Goal: Use online tool/utility: Utilize a website feature to perform a specific function

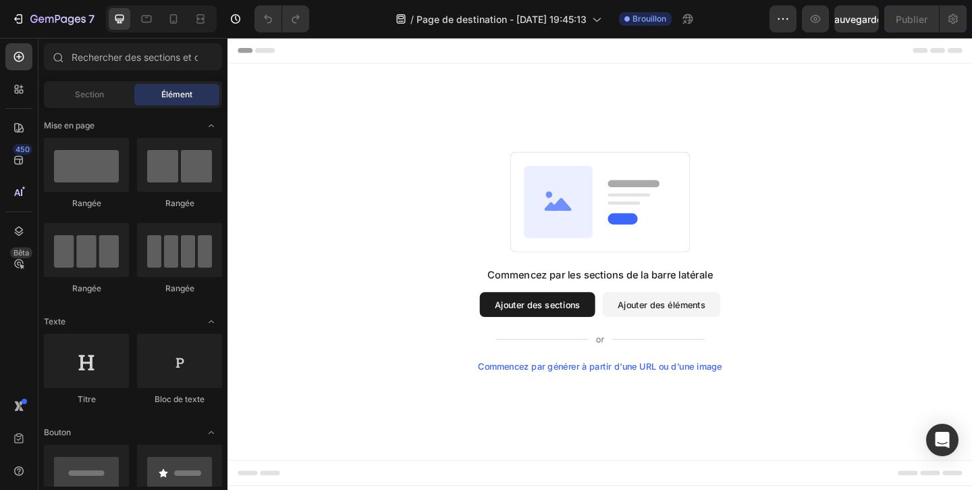
click at [831, 105] on div "Commencez par les sections de la barre latérale Ajouter des sections Ajouter de…" at bounding box center [633, 281] width 810 height 431
click at [613, 395] on font "Commencez par générer à partir d'une URL ou d'une image" at bounding box center [632, 394] width 265 height 11
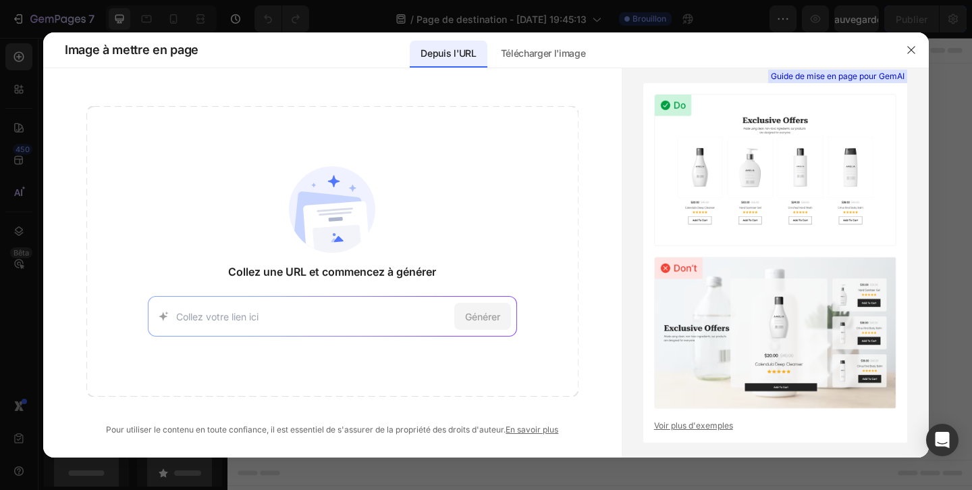
click at [278, 315] on input at bounding box center [312, 316] width 273 height 14
paste input "[URL][DOMAIN_NAME]"
type input "[URL][DOMAIN_NAME]"
click at [506, 321] on div "Générer" at bounding box center [482, 316] width 57 height 27
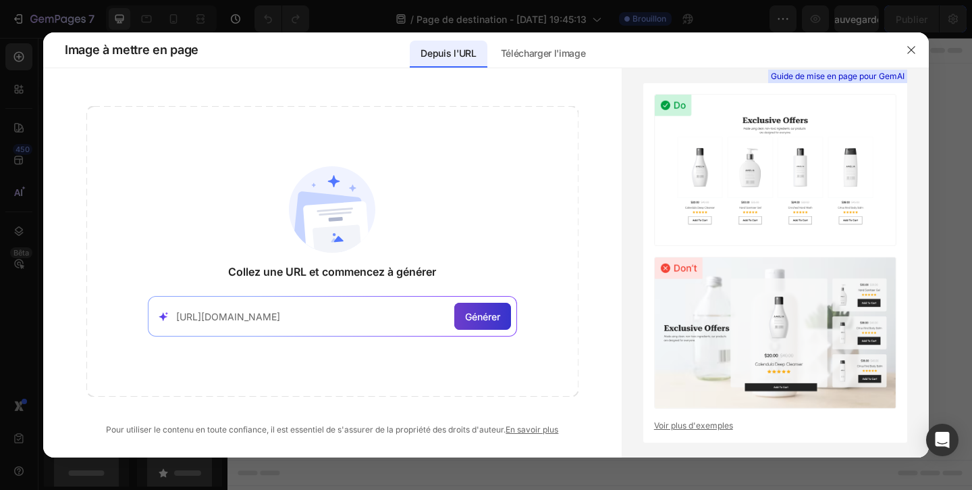
scroll to position [0, 0]
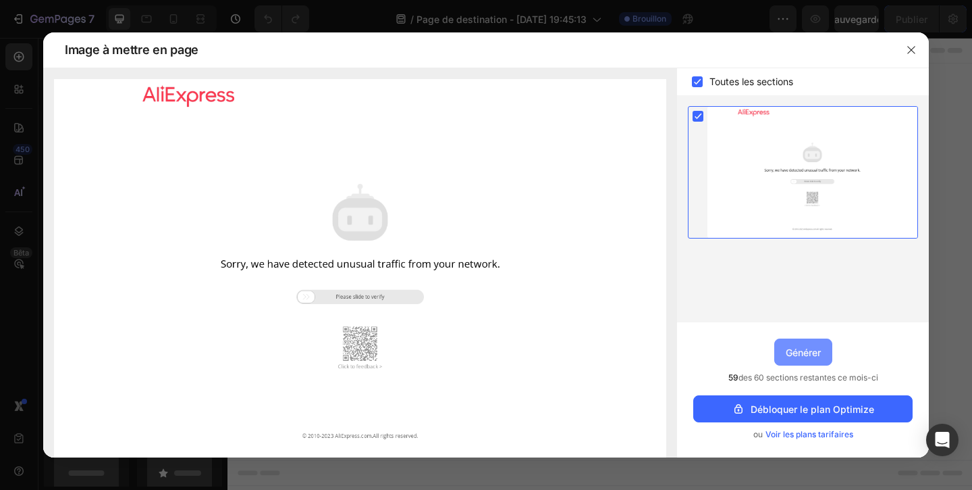
click at [806, 342] on button "Générer" at bounding box center [804, 351] width 58 height 27
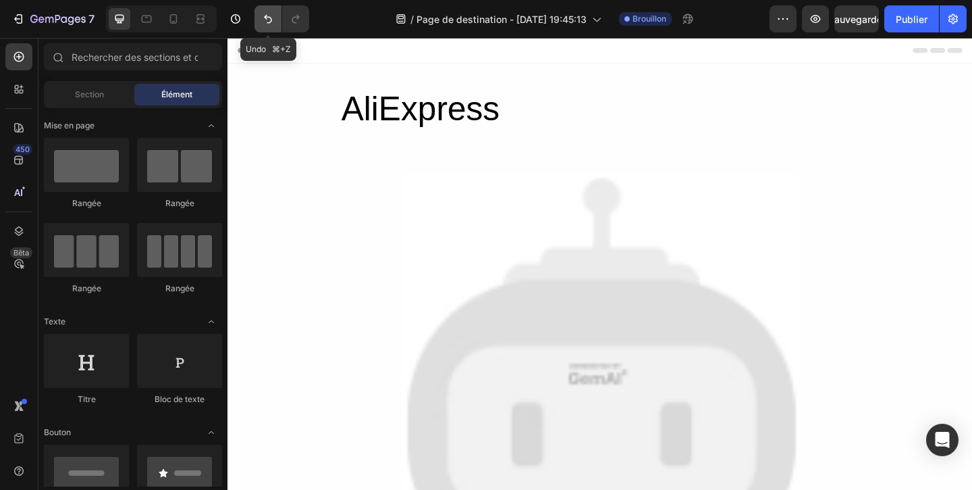
click at [271, 12] on icon "Annuler/Rétablir" at bounding box center [268, 19] width 14 height 14
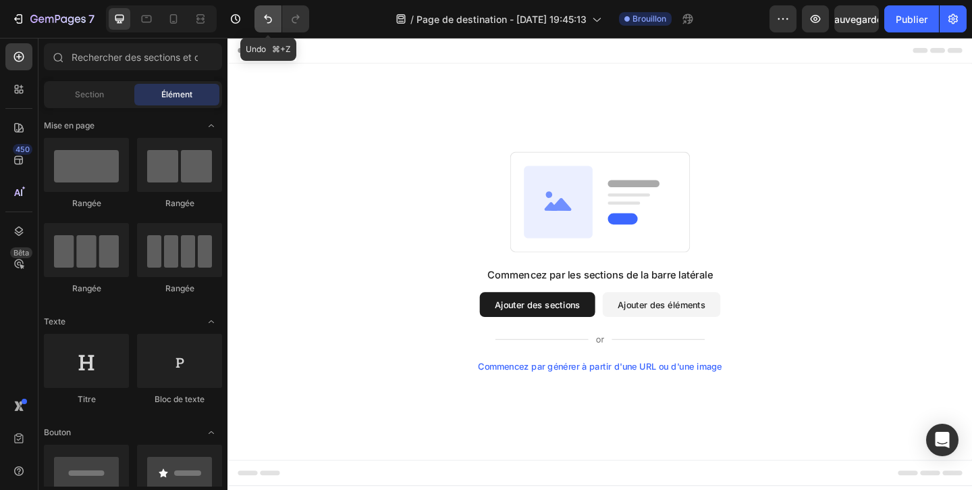
click at [271, 12] on icon "Annuler/Rétablir" at bounding box center [268, 19] width 14 height 14
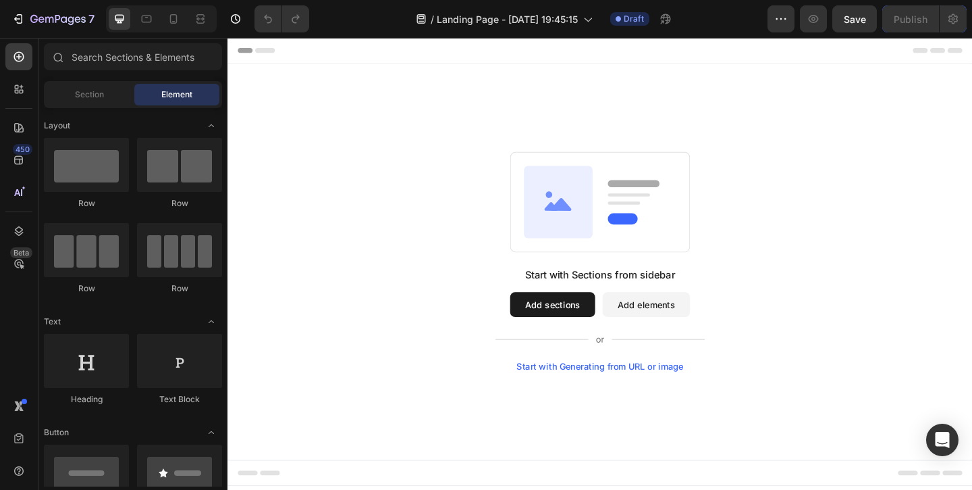
click at [581, 397] on div "Start with Generating from URL or image" at bounding box center [633, 395] width 182 height 11
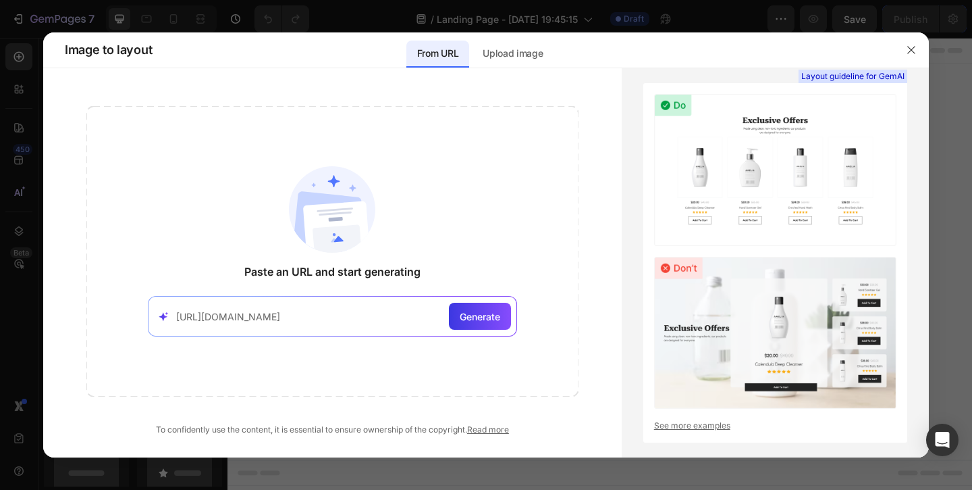
scroll to position [0, 3098]
type input "[URL][DOMAIN_NAME]"
click at [474, 317] on span "Generate" at bounding box center [480, 316] width 41 height 14
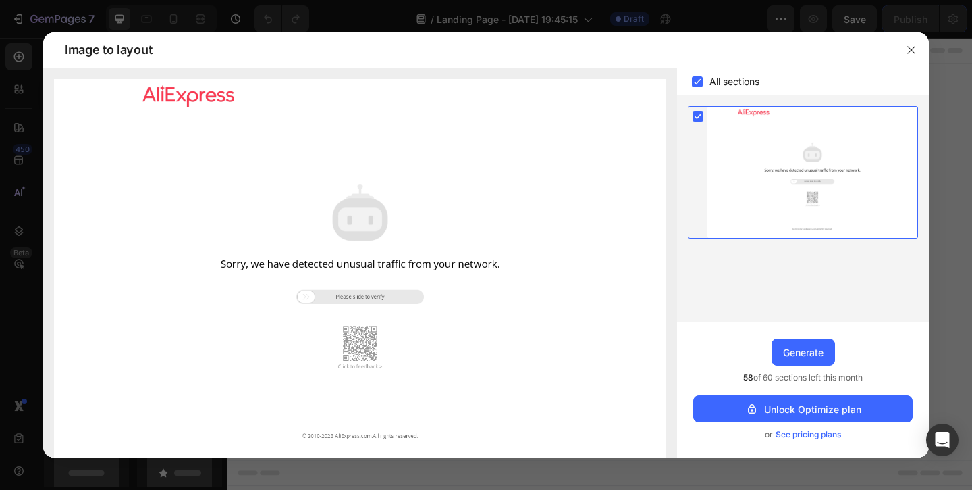
drag, startPoint x: 309, startPoint y: 295, endPoint x: 423, endPoint y: 298, distance: 114.2
click at [423, 299] on img at bounding box center [360, 270] width 612 height 382
drag, startPoint x: 298, startPoint y: 296, endPoint x: 467, endPoint y: 288, distance: 169.0
click at [467, 288] on img at bounding box center [360, 270] width 612 height 382
drag, startPoint x: 303, startPoint y: 294, endPoint x: 425, endPoint y: 293, distance: 122.2
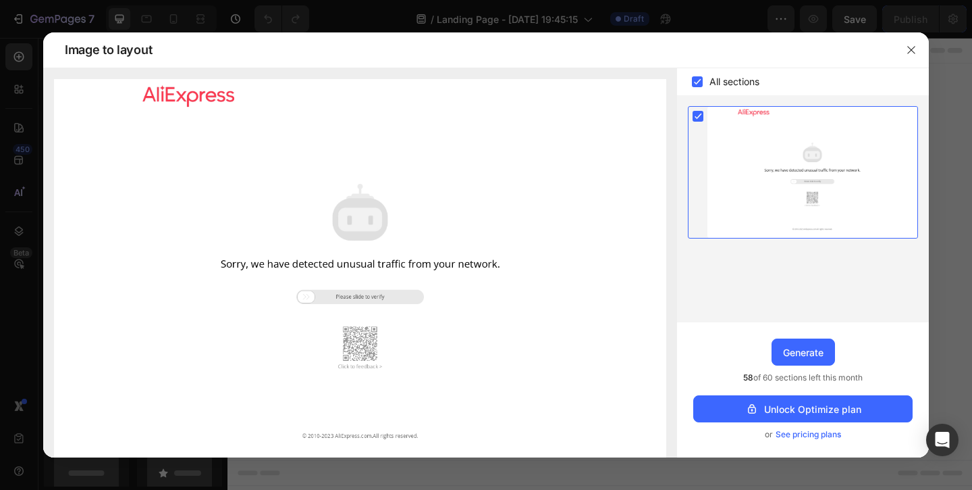
click at [426, 294] on img at bounding box center [360, 270] width 612 height 382
click at [366, 354] on img at bounding box center [360, 270] width 612 height 382
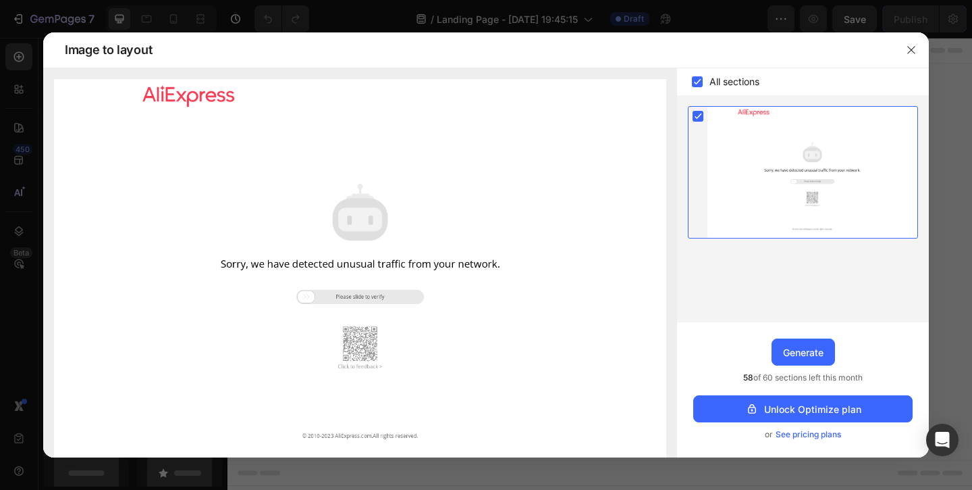
click at [366, 354] on img at bounding box center [360, 270] width 612 height 382
drag, startPoint x: 305, startPoint y: 297, endPoint x: 386, endPoint y: 300, distance: 81.1
click at [387, 300] on img at bounding box center [360, 270] width 612 height 382
drag, startPoint x: 302, startPoint y: 294, endPoint x: 428, endPoint y: 303, distance: 126.5
click at [428, 303] on img at bounding box center [360, 270] width 612 height 382
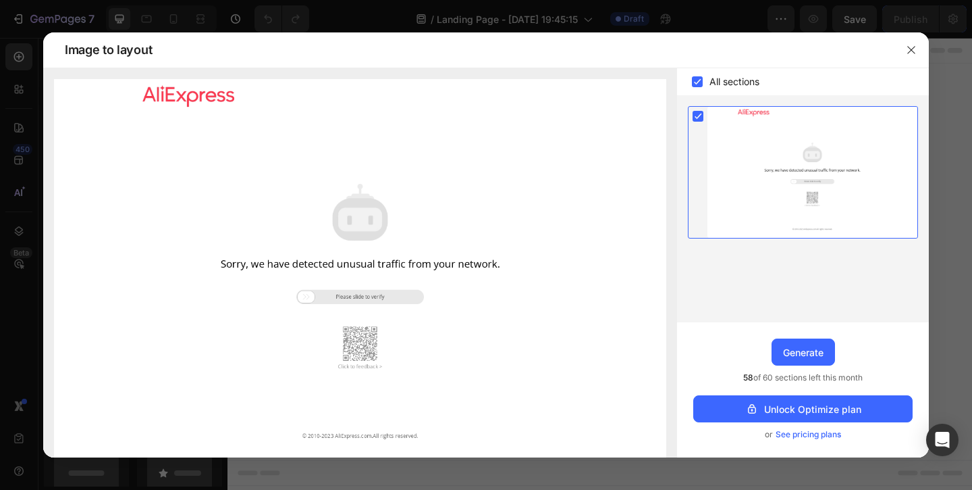
click at [388, 292] on img at bounding box center [360, 270] width 612 height 382
drag, startPoint x: 309, startPoint y: 292, endPoint x: 422, endPoint y: 285, distance: 113.6
click at [423, 286] on img at bounding box center [360, 270] width 612 height 382
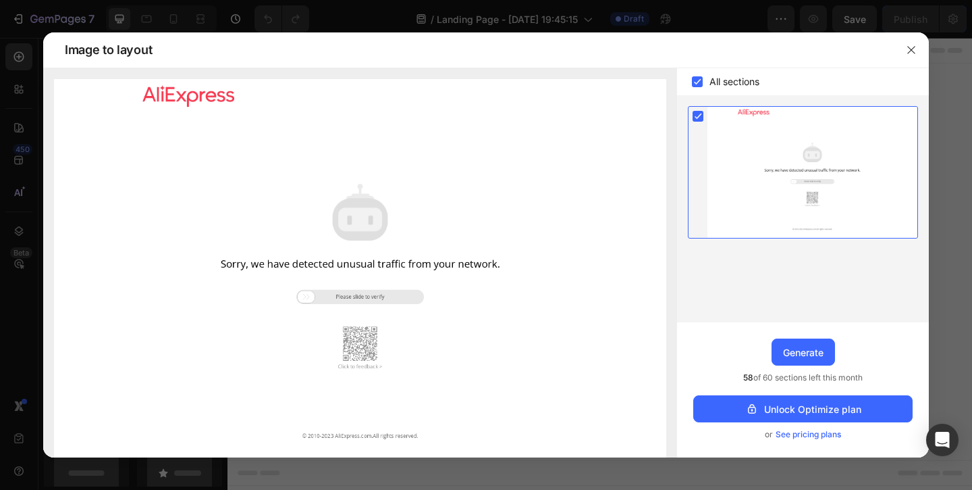
drag, startPoint x: 384, startPoint y: 294, endPoint x: 567, endPoint y: 300, distance: 183.1
click at [567, 301] on img at bounding box center [360, 270] width 612 height 382
click at [825, 167] on div at bounding box center [813, 172] width 210 height 131
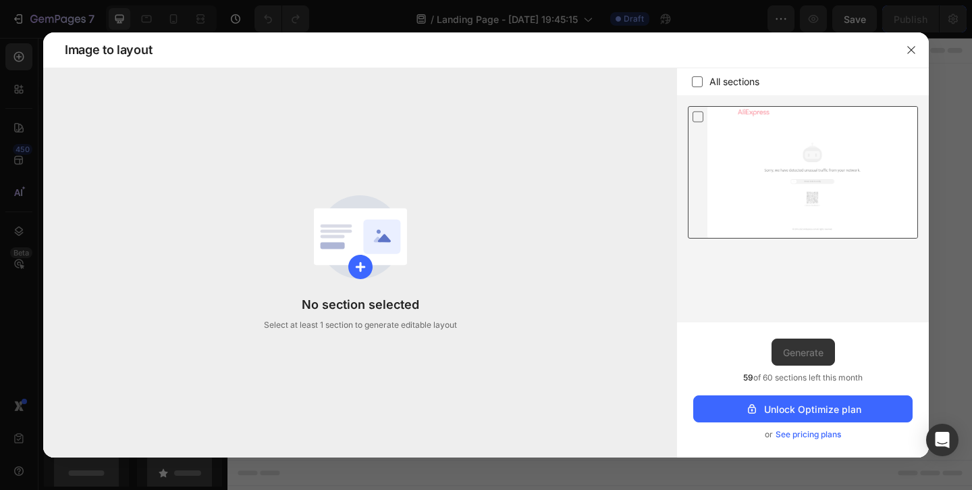
click at [697, 113] on icon at bounding box center [698, 116] width 14 height 14
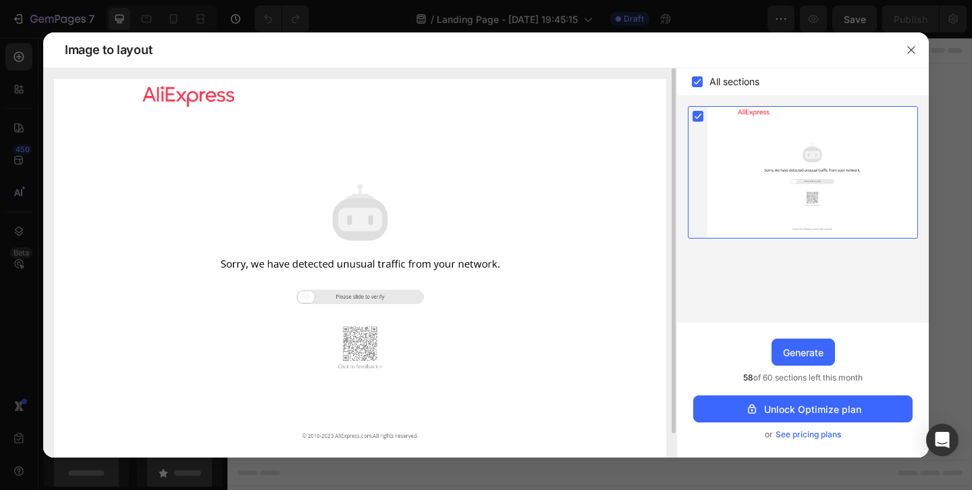
drag, startPoint x: 299, startPoint y: 297, endPoint x: 495, endPoint y: 290, distance: 196.0
click at [495, 290] on img at bounding box center [360, 270] width 612 height 382
drag, startPoint x: 307, startPoint y: 298, endPoint x: 447, endPoint y: 298, distance: 139.8
click at [449, 299] on img at bounding box center [360, 270] width 612 height 382
click at [362, 372] on img at bounding box center [360, 270] width 612 height 382
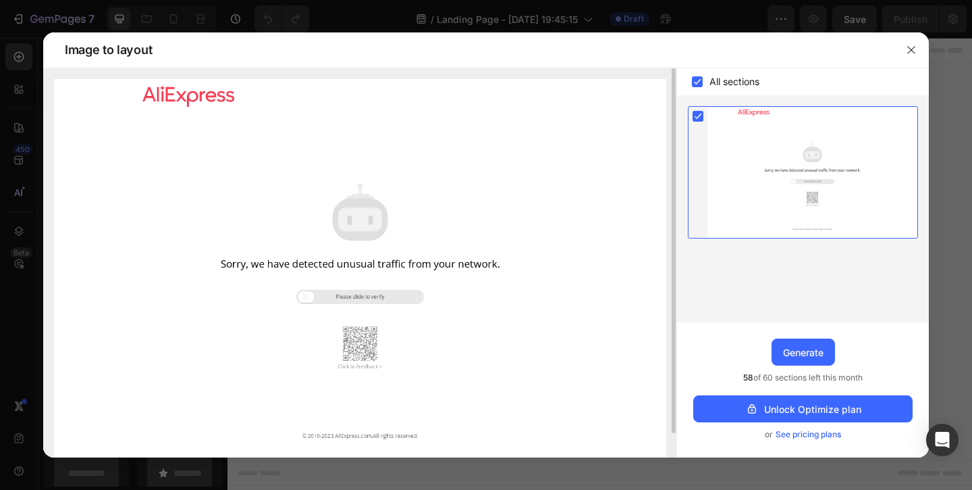
click at [362, 372] on img at bounding box center [360, 270] width 612 height 382
click at [305, 295] on img at bounding box center [360, 270] width 612 height 382
drag, startPoint x: 305, startPoint y: 295, endPoint x: 738, endPoint y: 321, distance: 433.6
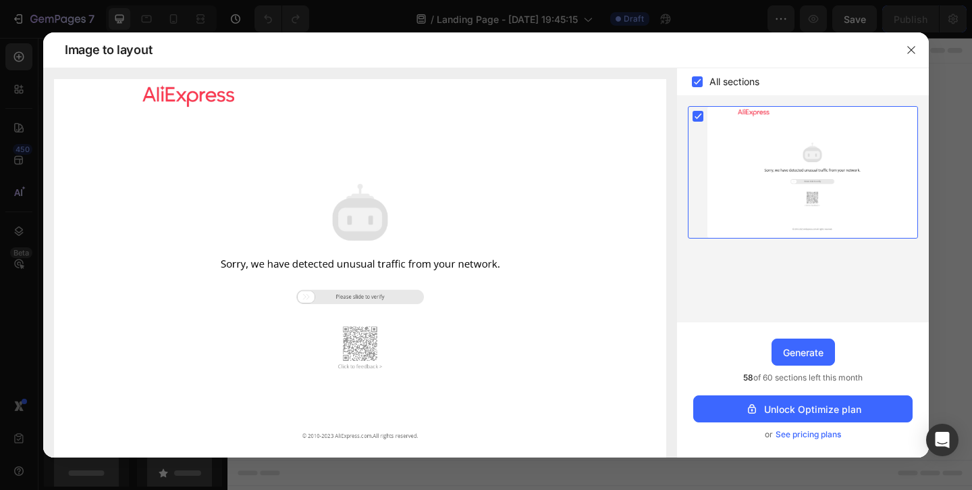
click at [736, 319] on div "All sections Upgrade to Optimize plan and get unlimited generating sections and…" at bounding box center [486, 262] width 886 height 389
click at [785, 344] on button "Generate" at bounding box center [803, 351] width 63 height 27
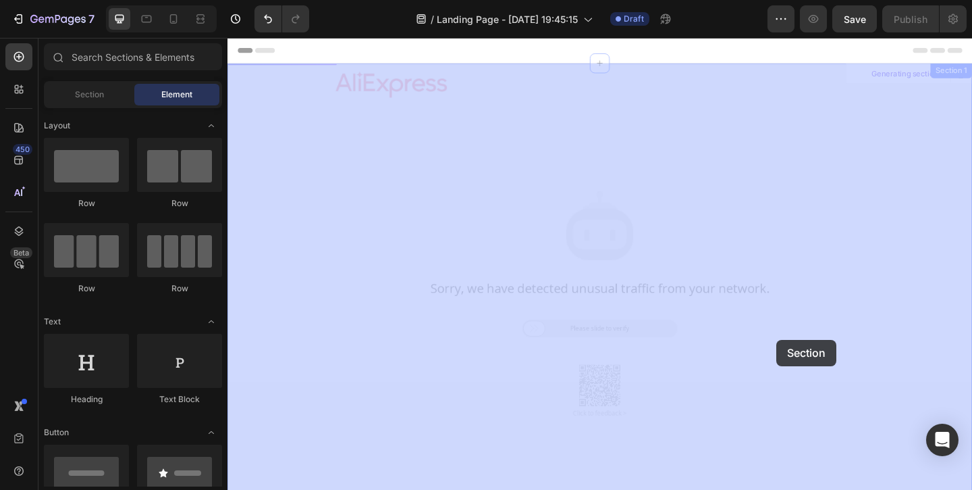
drag, startPoint x: 556, startPoint y: 351, endPoint x: 676, endPoint y: 353, distance: 119.5
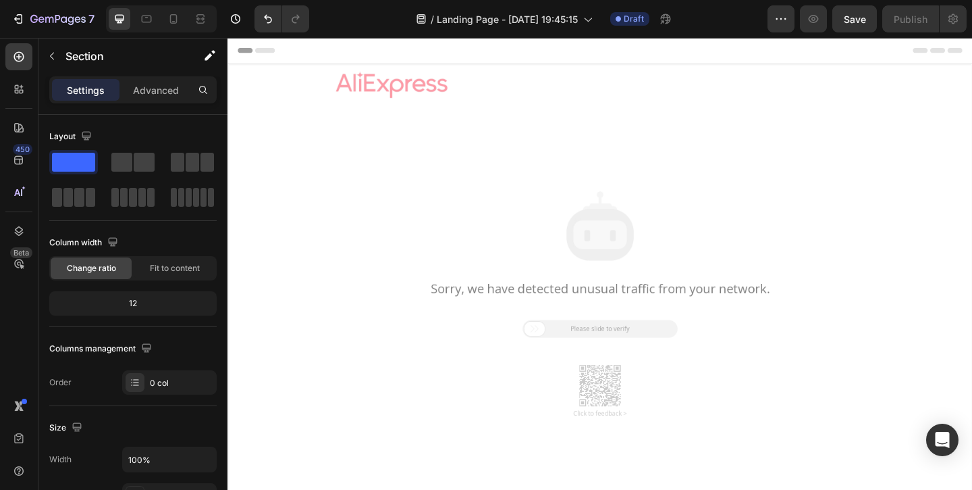
click at [825, 366] on div at bounding box center [632, 318] width 809 height 505
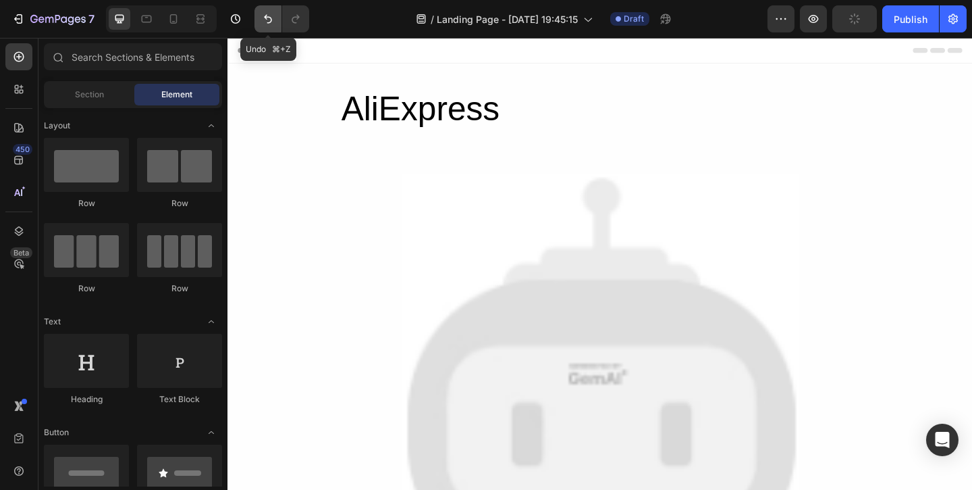
click at [269, 22] on icon "Undo/Redo" at bounding box center [268, 19] width 14 height 14
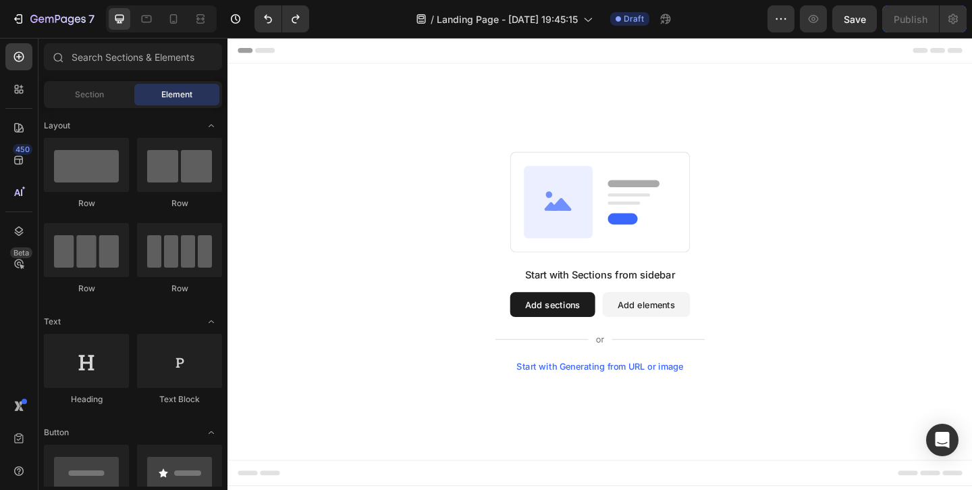
click at [667, 396] on div "Start with Generating from URL or image" at bounding box center [633, 395] width 182 height 11
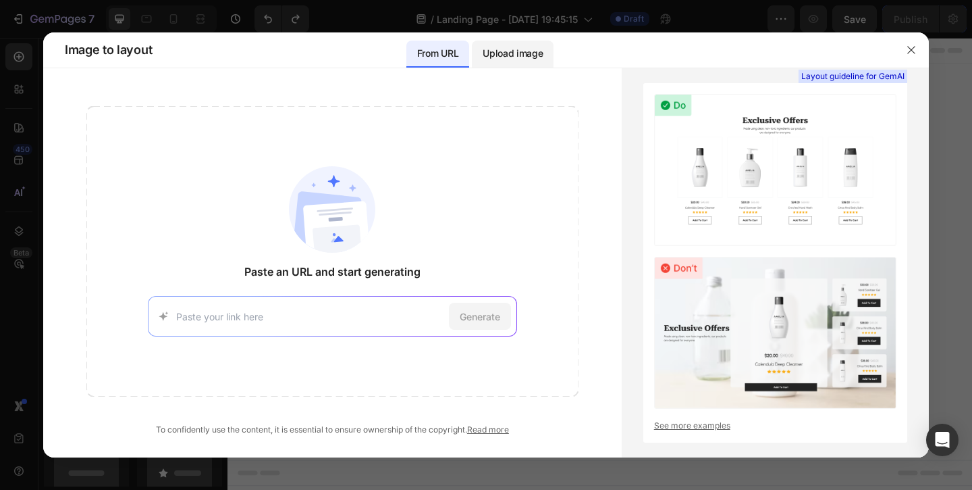
click at [513, 58] on p "Upload image" at bounding box center [513, 53] width 60 height 16
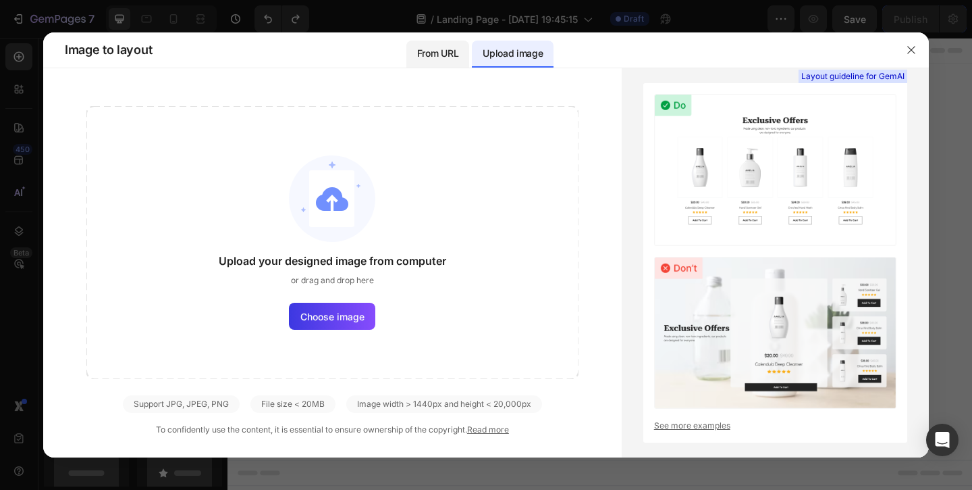
click at [463, 53] on div "From URL" at bounding box center [438, 54] width 63 height 27
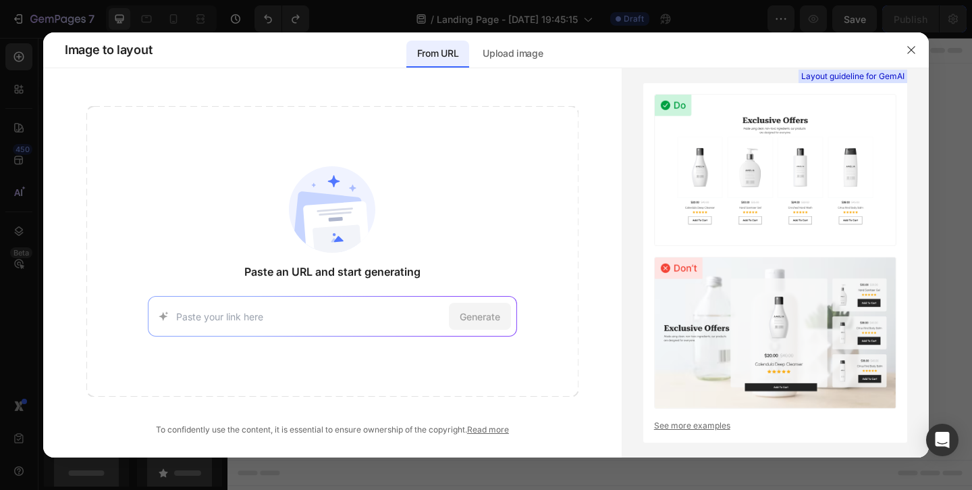
click at [556, 73] on div "Paste an URL and start generating Generate To confidently use the content, it i…" at bounding box center [332, 262] width 579 height 389
click at [407, 301] on div "Generate" at bounding box center [332, 316] width 369 height 41
click at [372, 309] on input at bounding box center [309, 316] width 267 height 14
paste input "ps://[DOMAIN_NAME][URL]"order"%3A"9"%7D&pdp_npi=6%40dis%21EUR%216.09%216.09%21%…"
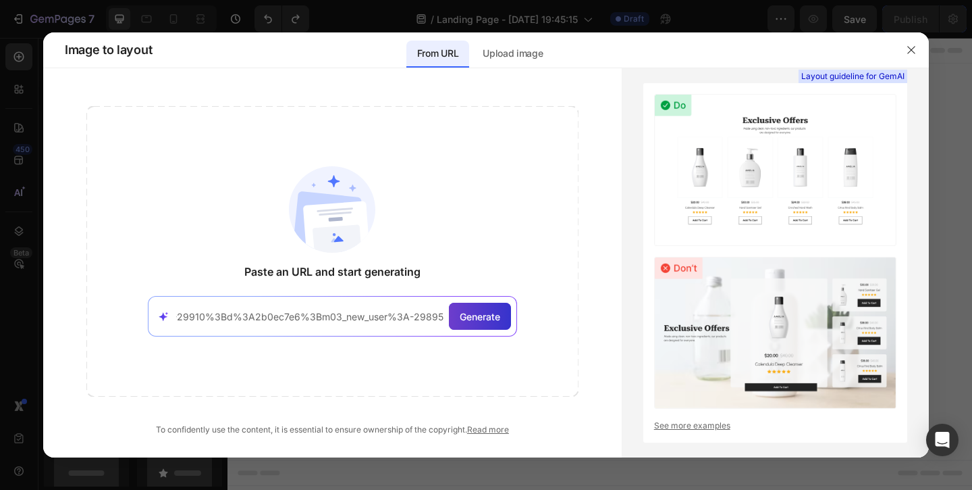
click at [484, 311] on span "Generate" at bounding box center [480, 316] width 41 height 14
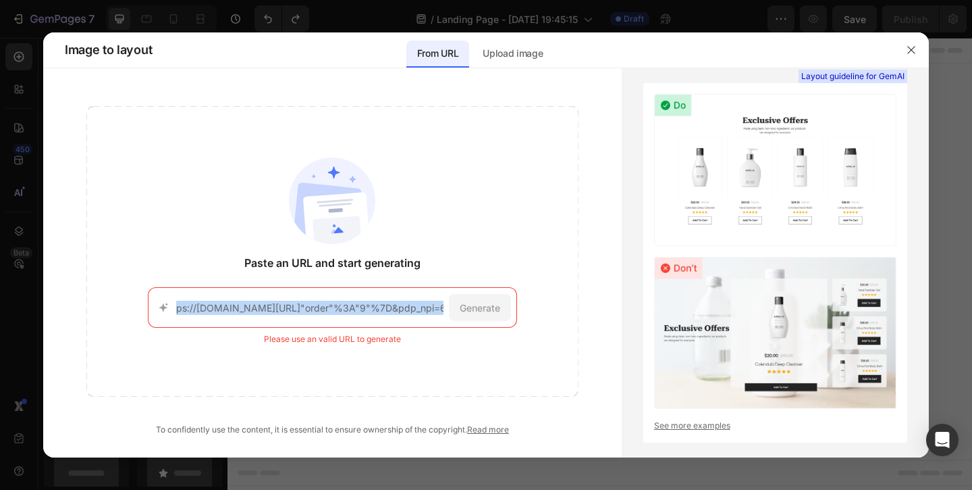
scroll to position [0, 0]
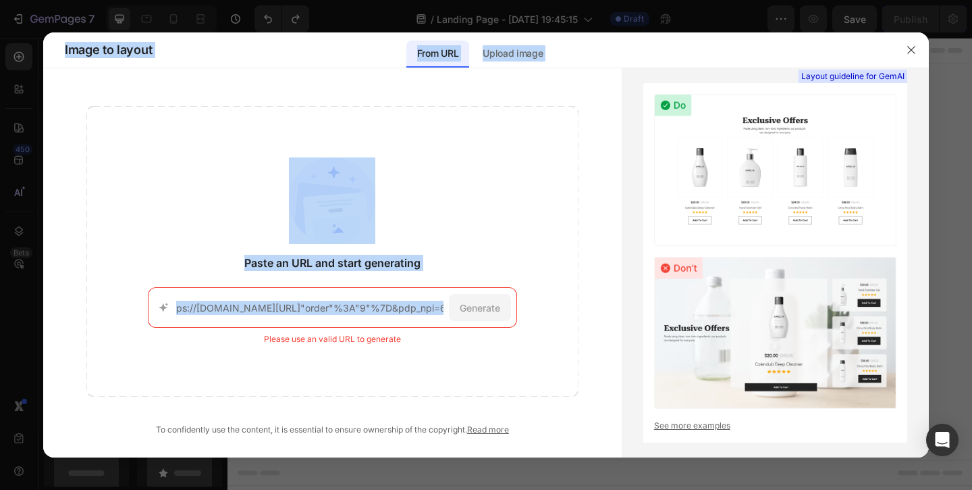
drag, startPoint x: 445, startPoint y: 305, endPoint x: 9, endPoint y: 306, distance: 436.2
click at [9, 306] on div "Image to layout From URL Upload image Paste an URL and start generating ps://[D…" at bounding box center [486, 245] width 972 height 490
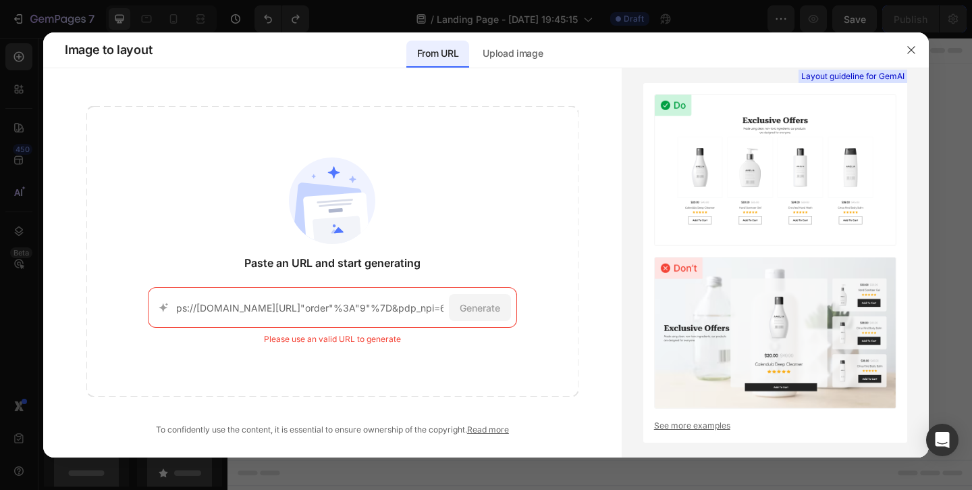
click at [336, 303] on input "ps://[DOMAIN_NAME][URL]"order"%3A"9"%7D&pdp_npi=6%40dis%21EUR%216.09%216.09%21%…" at bounding box center [309, 308] width 267 height 14
drag, startPoint x: 439, startPoint y: 309, endPoint x: 57, endPoint y: 278, distance: 383.4
click at [57, 278] on div "Paste an URL and start generating ps://[DOMAIN_NAME][URL]"order"%3A"9"%7D&pdp_n…" at bounding box center [332, 271] width 579 height 330
type input "a2g0o.productlist.main.13.2696437b4lxJkR&utparam-url=scene%3Asearch%7Cquery_fro…"
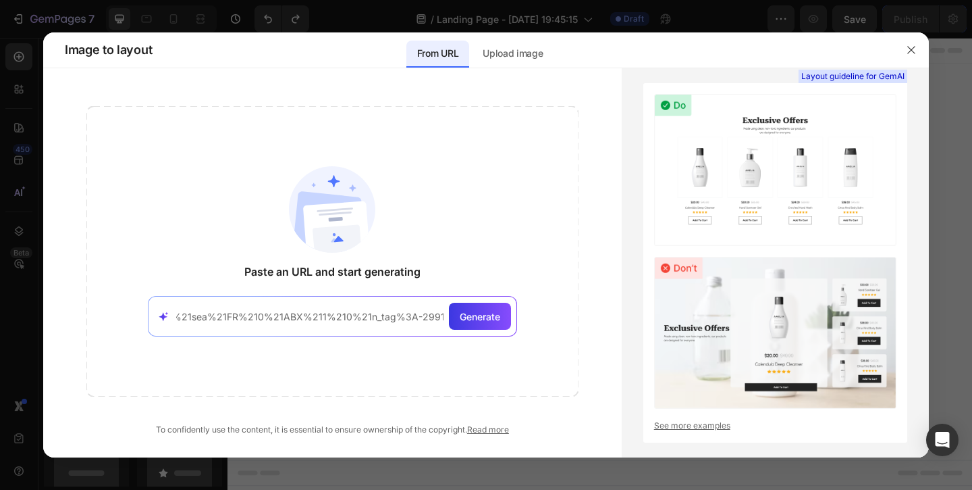
scroll to position [0, 2371]
drag, startPoint x: 177, startPoint y: 317, endPoint x: 549, endPoint y: 325, distance: 372.2
click at [549, 325] on div "Paste an URL and start generating a2g0o.productlist.main.13.2696437b4lxJkR&utpa…" at bounding box center [332, 251] width 492 height 290
click at [291, 311] on input at bounding box center [309, 316] width 267 height 14
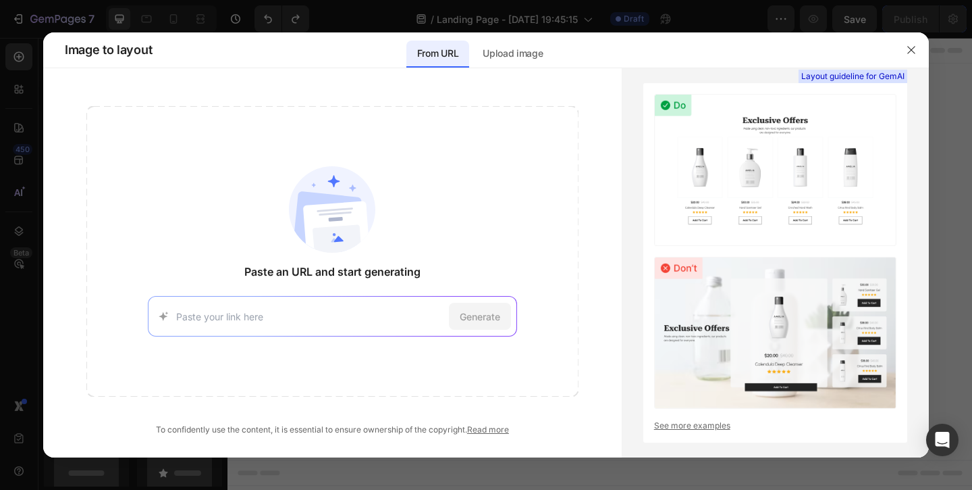
paste input "[URL][DOMAIN_NAME]"
type input "[URL][DOMAIN_NAME]"
click at [478, 321] on span "Generate" at bounding box center [480, 316] width 41 height 14
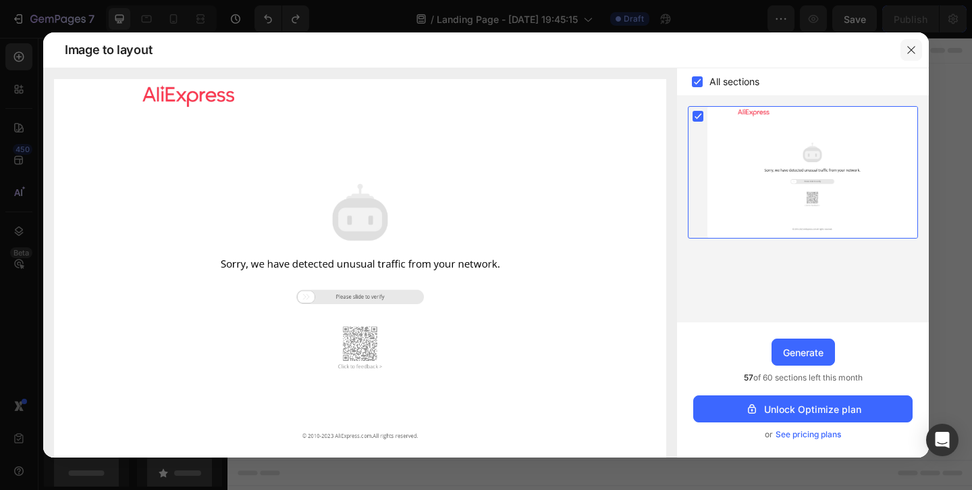
drag, startPoint x: 917, startPoint y: 48, endPoint x: 750, endPoint y: 11, distance: 171.4
click at [917, 48] on button "button" at bounding box center [912, 50] width 22 height 22
